Goal: Navigation & Orientation: Find specific page/section

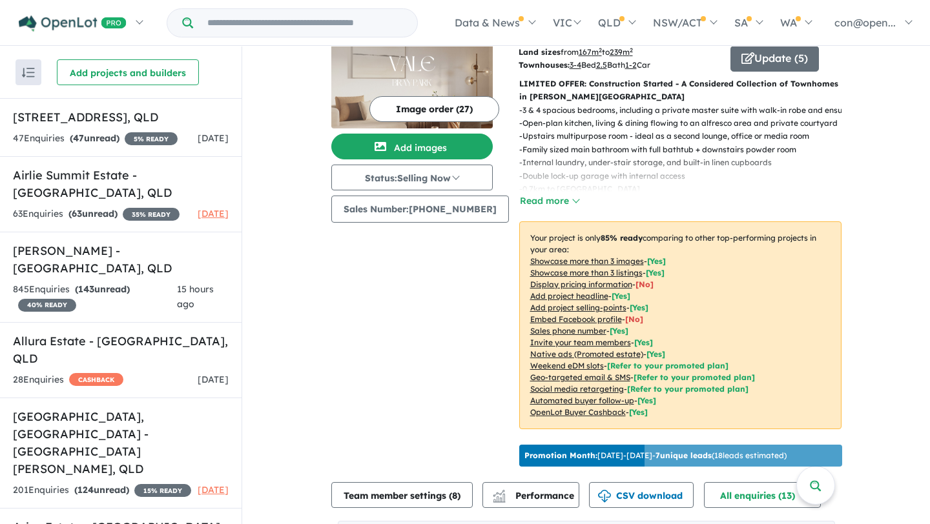
scroll to position [39, 0]
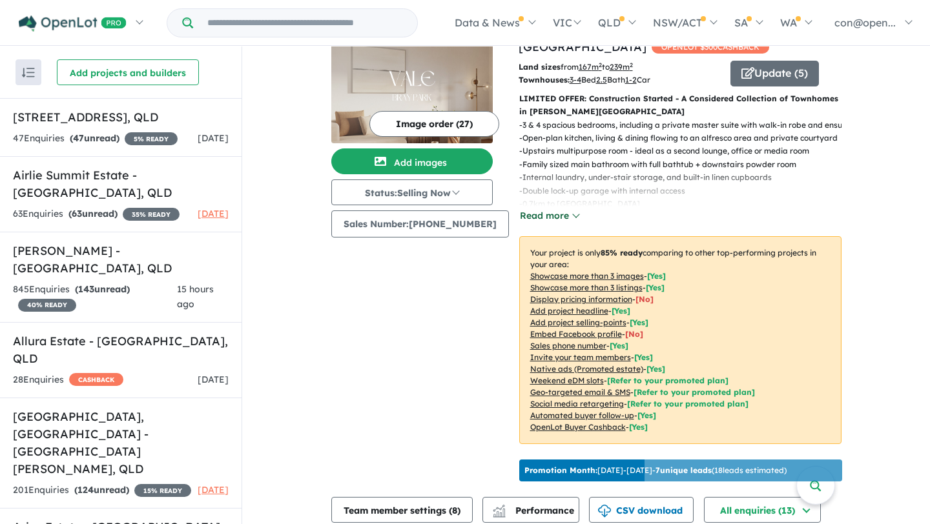
click at [546, 209] on button "Read more" at bounding box center [549, 216] width 61 height 15
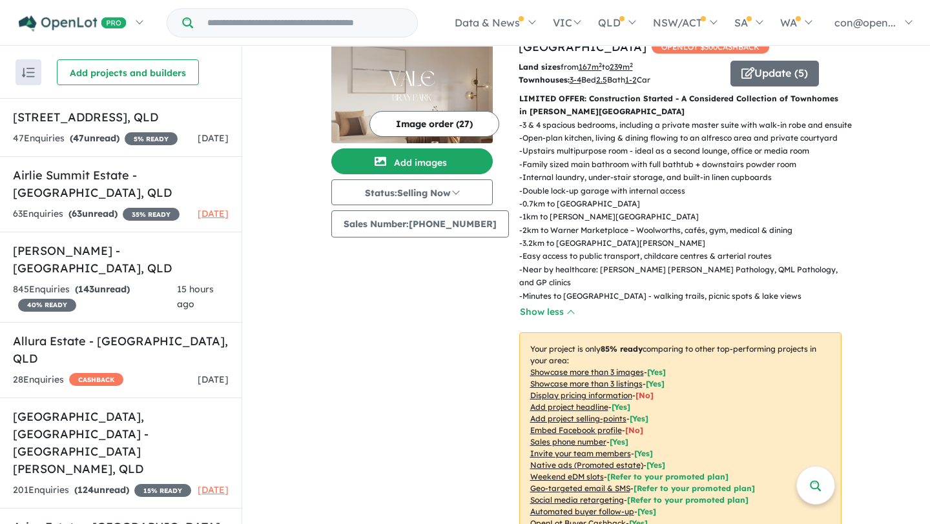
scroll to position [0, 0]
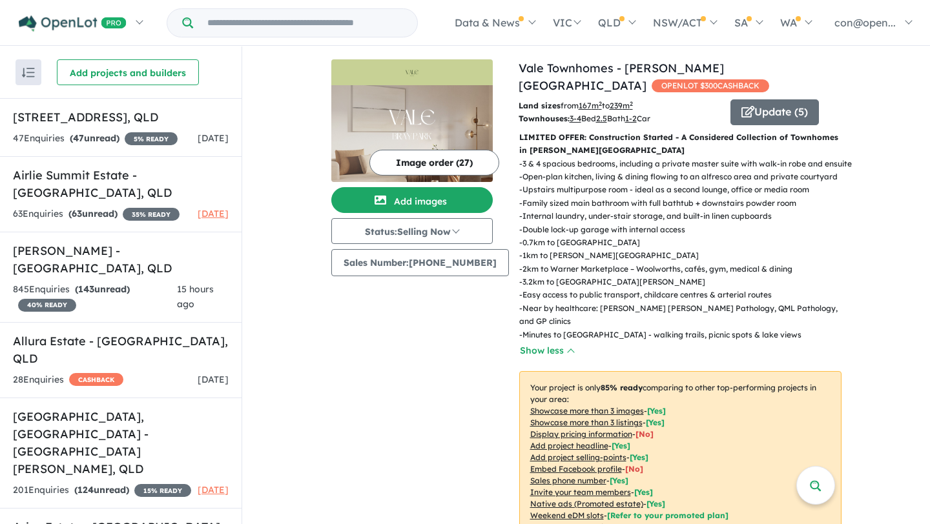
click at [660, 131] on p "LIMITED OFFER: Construction Started - A Considered Collection of Townhomes in […" at bounding box center [680, 144] width 322 height 26
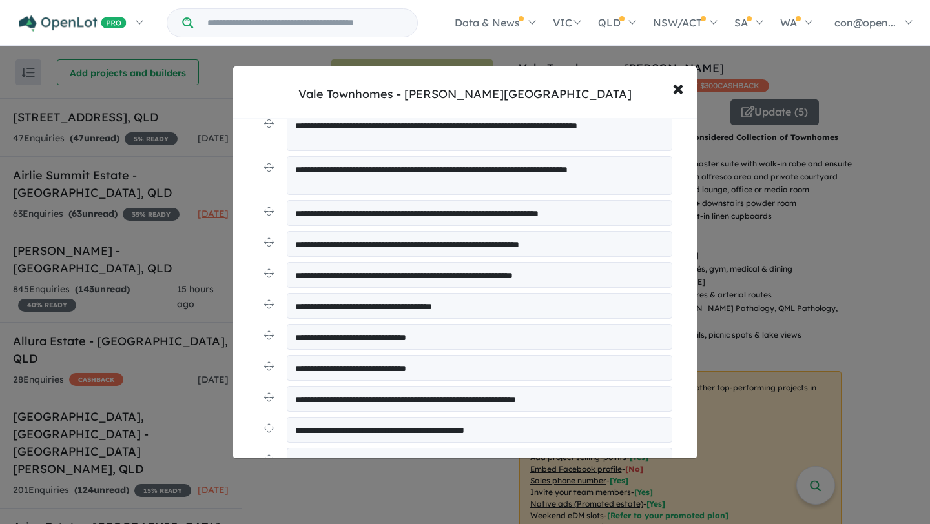
scroll to position [383, 0]
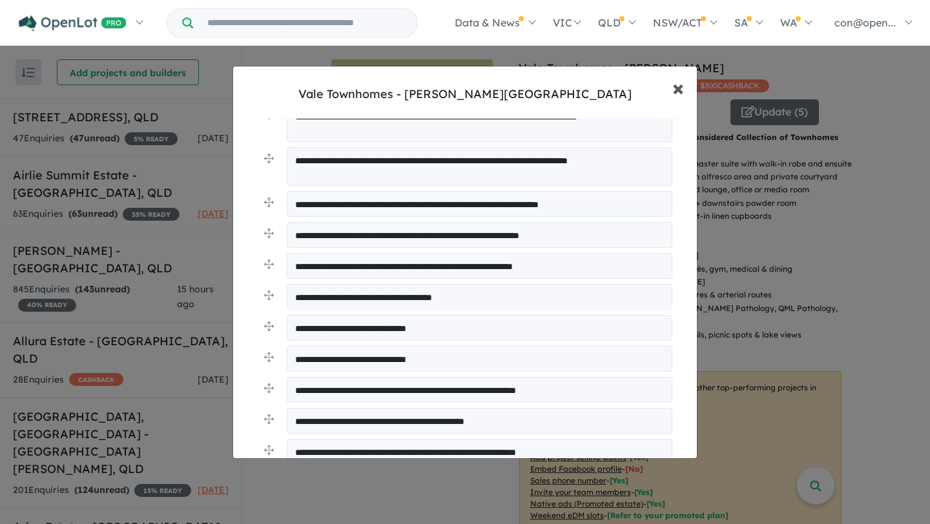
click at [677, 93] on span "×" at bounding box center [678, 88] width 12 height 28
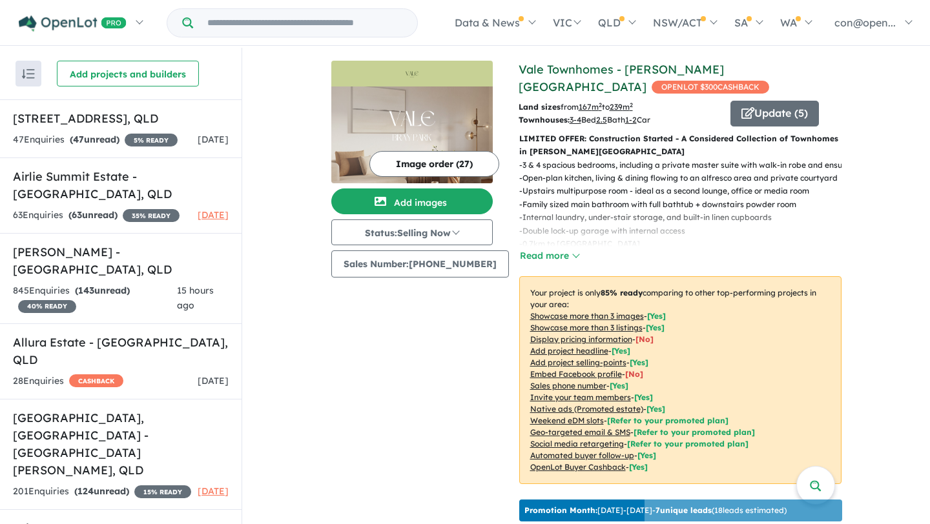
click at [566, 70] on link "Vale Townhomes - [PERSON_NAME][GEOGRAPHIC_DATA]" at bounding box center [620, 78] width 205 height 32
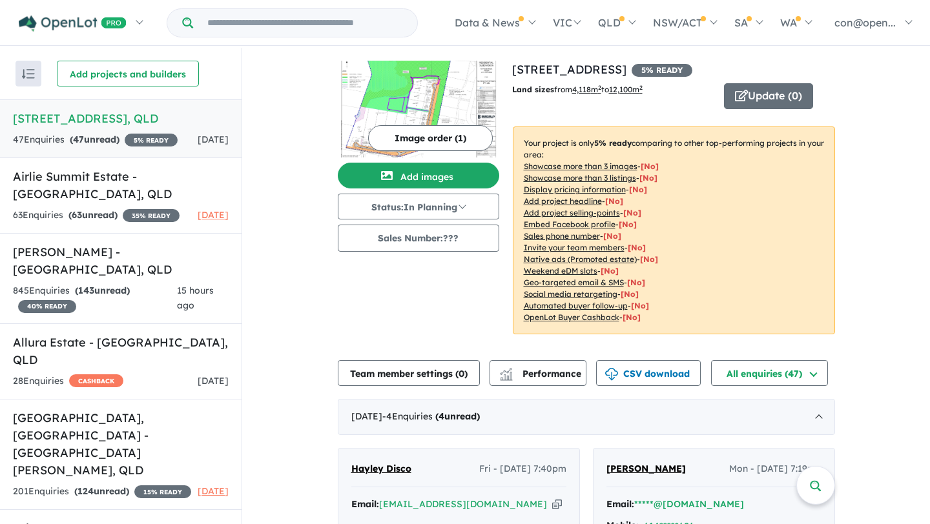
scroll to position [4474, 0]
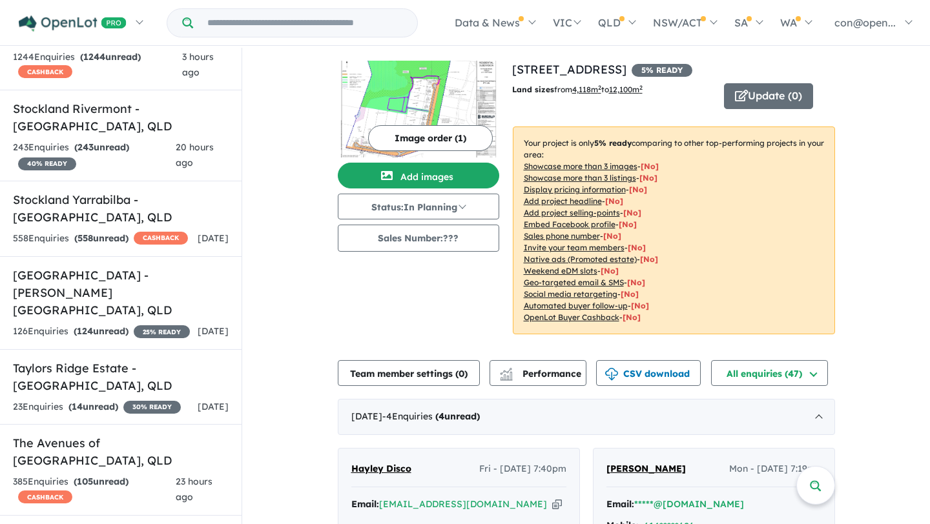
click at [380, 26] on input "Try estate name, suburb, builder or developer" at bounding box center [305, 23] width 219 height 28
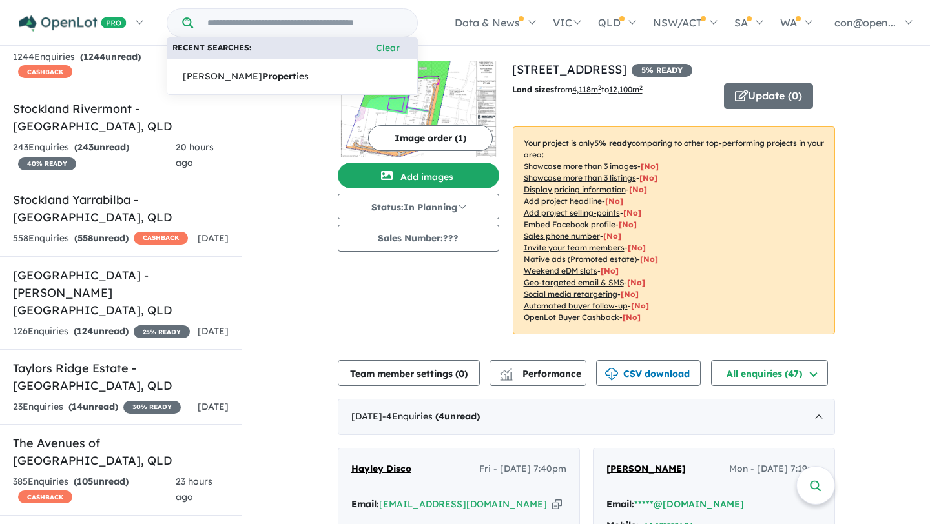
click at [296, 15] on input "Try estate name, suburb, builder or developer" at bounding box center [305, 23] width 219 height 28
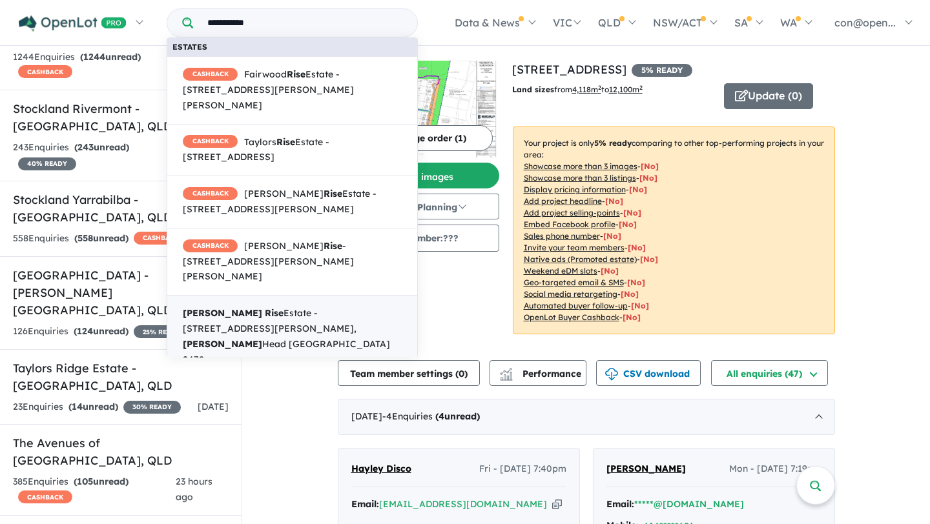
type input "**********"
click at [293, 306] on span "Lennox Rise Estate - [STREET_ADDRESS][PERSON_NAME]" at bounding box center [292, 336] width 219 height 61
